Goal: Information Seeking & Learning: Check status

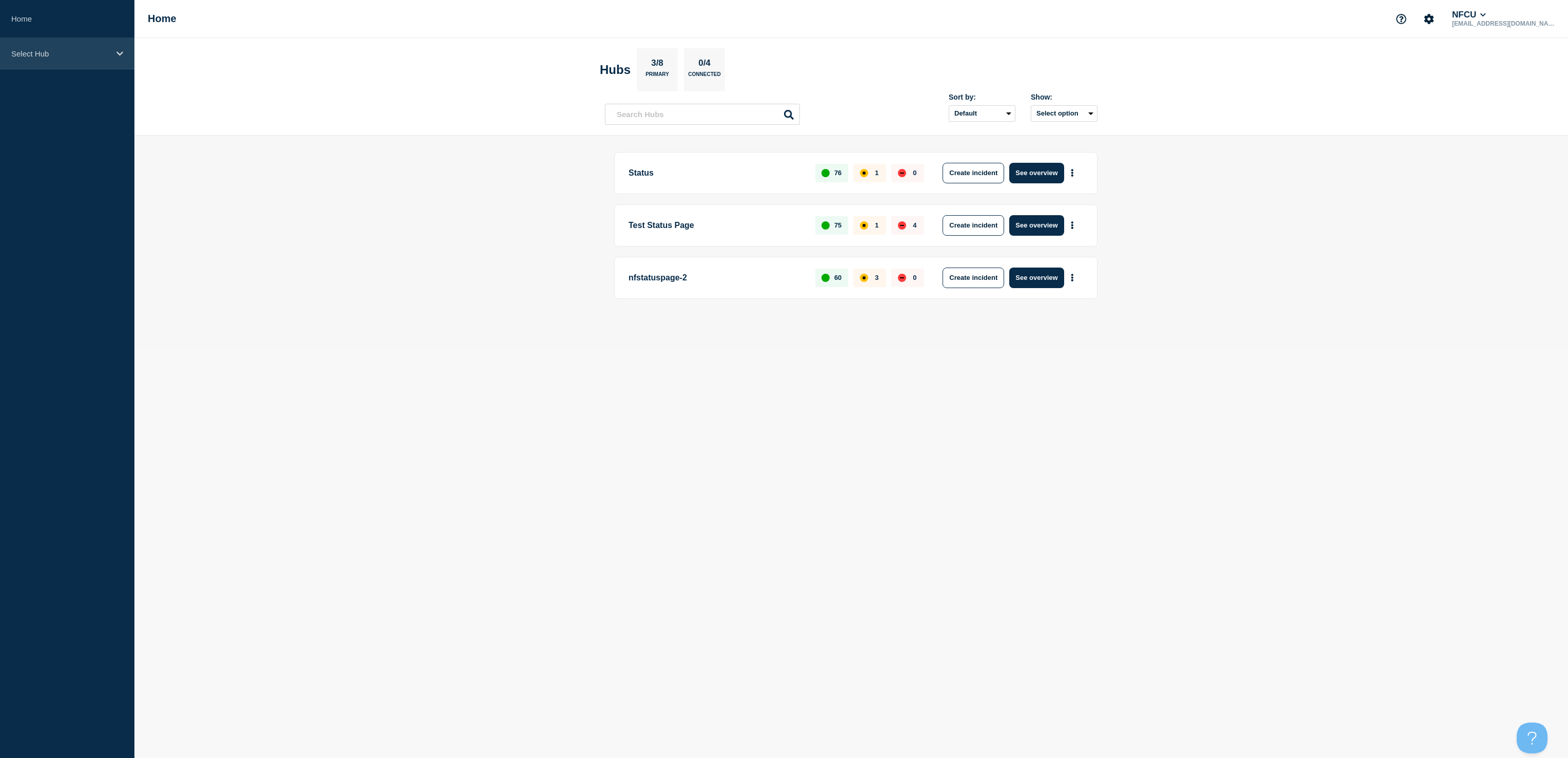
click at [92, 53] on p "Select Hub" at bounding box center [60, 53] width 99 height 9
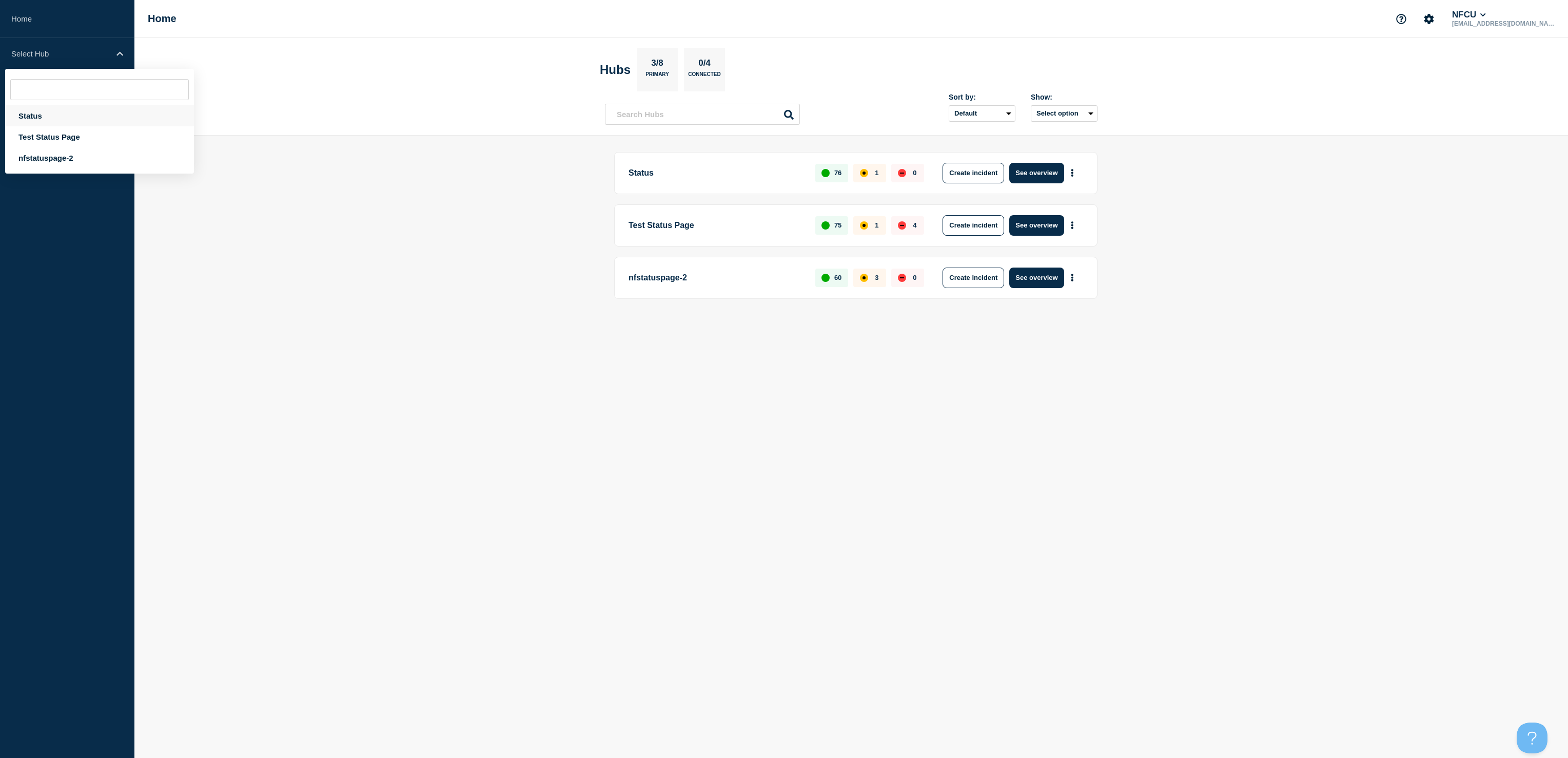
click at [55, 111] on div "Status" at bounding box center [99, 116] width 189 height 21
